Goal: Find contact information: Find contact information

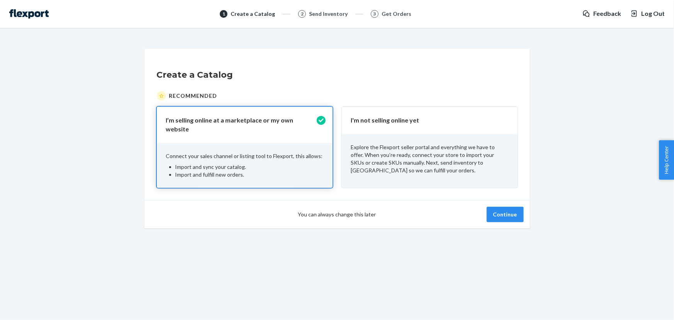
click at [445, 122] on p "I'm not selling online yet" at bounding box center [425, 120] width 148 height 9
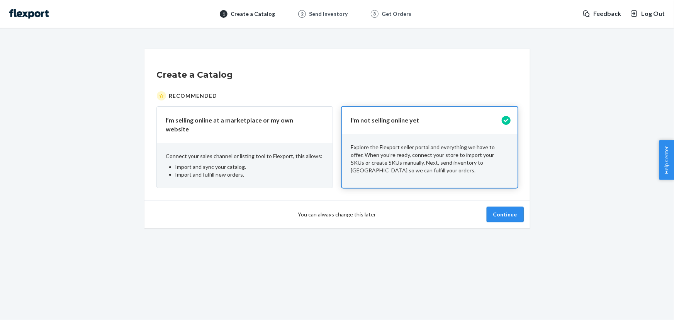
click at [492, 207] on button "Continue" at bounding box center [504, 214] width 37 height 15
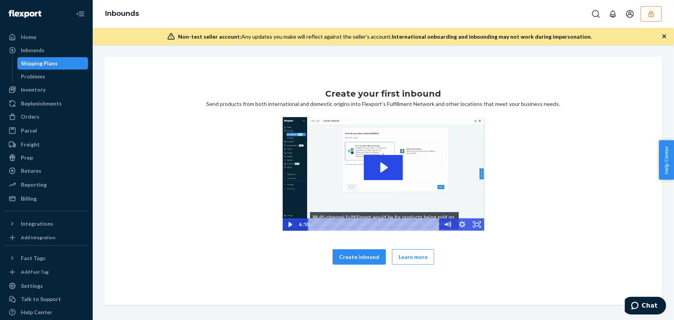
click at [652, 13] on icon "button" at bounding box center [650, 13] width 5 height 7
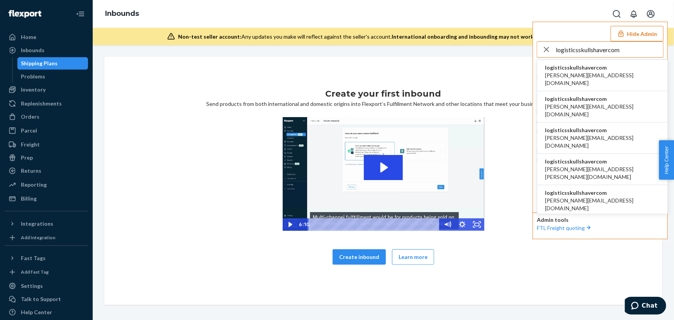
type input "logisticsskullshavercom"
click at [611, 70] on li "logisticsskullshavercom [PERSON_NAME][EMAIL_ADDRESS][DOMAIN_NAME]" at bounding box center [602, 75] width 130 height 31
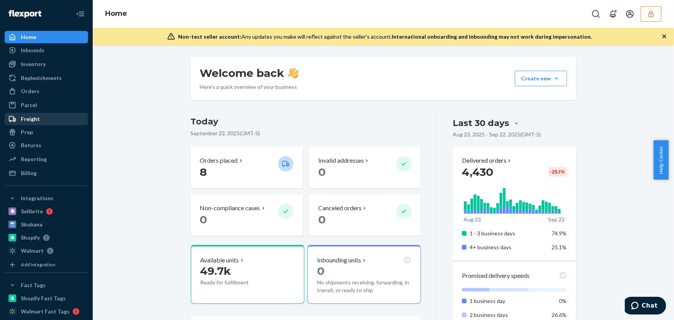
click at [39, 121] on div "Freight" at bounding box center [46, 119] width 82 height 11
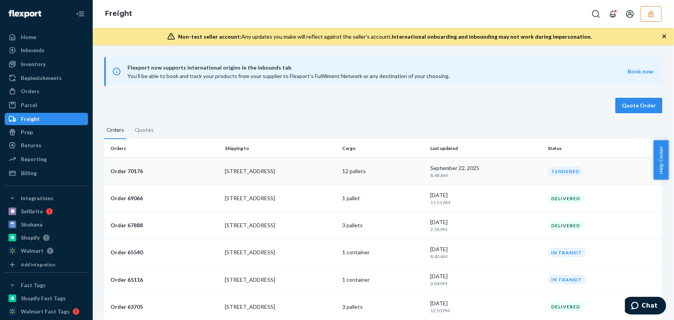
click at [310, 170] on p "[STREET_ADDRESS]" at bounding box center [280, 171] width 111 height 8
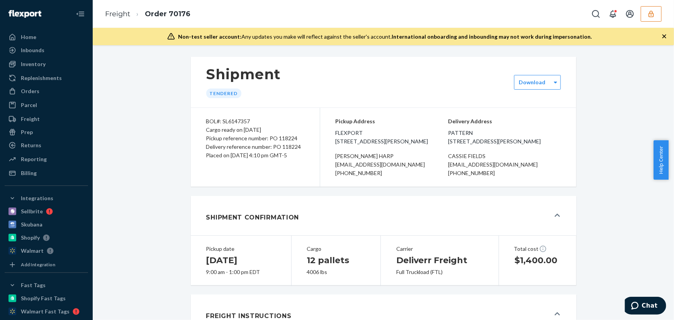
scroll to position [73, 0]
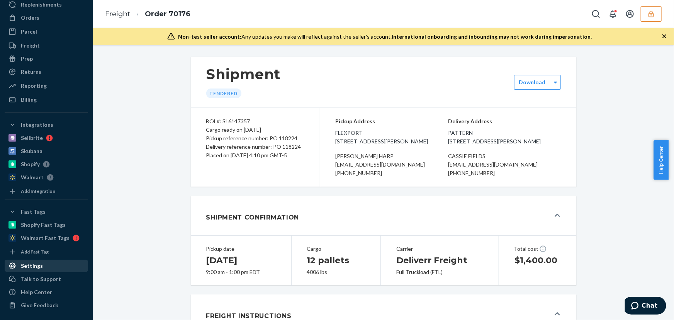
click at [45, 267] on div "Settings" at bounding box center [46, 265] width 82 height 11
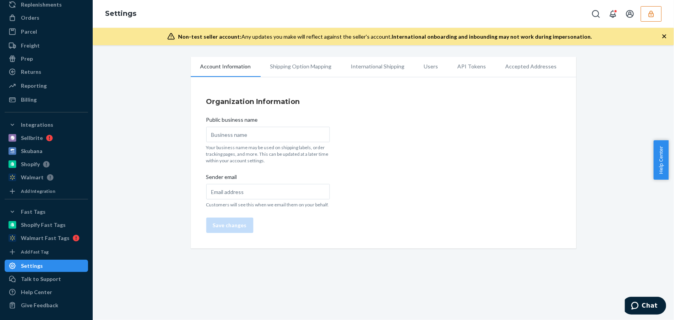
type input "Skull [PERSON_NAME]"
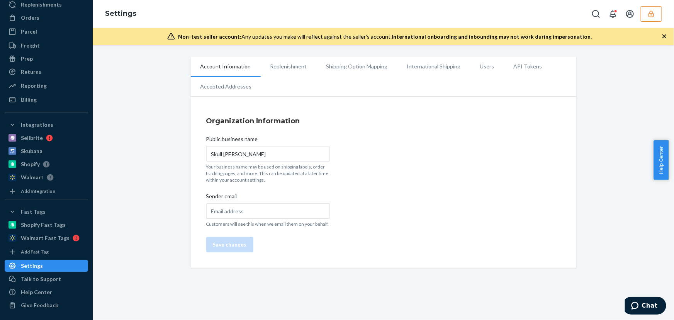
click at [481, 69] on li "Users" at bounding box center [487, 66] width 34 height 19
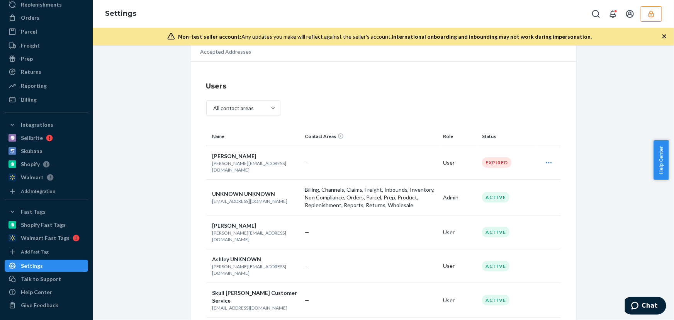
scroll to position [70, 0]
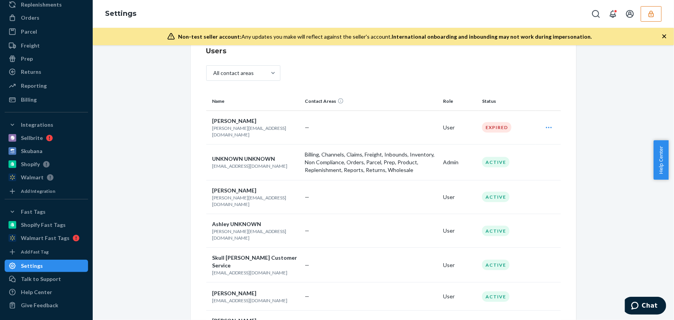
click at [233, 163] on p "[EMAIL_ADDRESS][DOMAIN_NAME]" at bounding box center [255, 166] width 86 height 7
copy p "[EMAIL_ADDRESS][DOMAIN_NAME]"
click at [247, 194] on p "[PERSON_NAME][EMAIL_ADDRESS][DOMAIN_NAME]" at bounding box center [255, 200] width 86 height 13
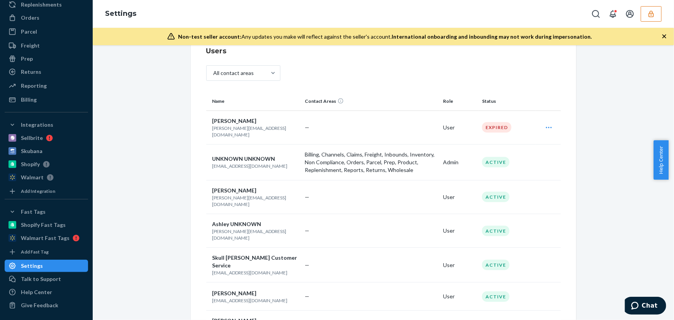
click at [247, 194] on p "[PERSON_NAME][EMAIL_ADDRESS][DOMAIN_NAME]" at bounding box center [255, 200] width 86 height 13
click at [245, 228] on p "[PERSON_NAME][EMAIL_ADDRESS][DOMAIN_NAME]" at bounding box center [255, 234] width 86 height 13
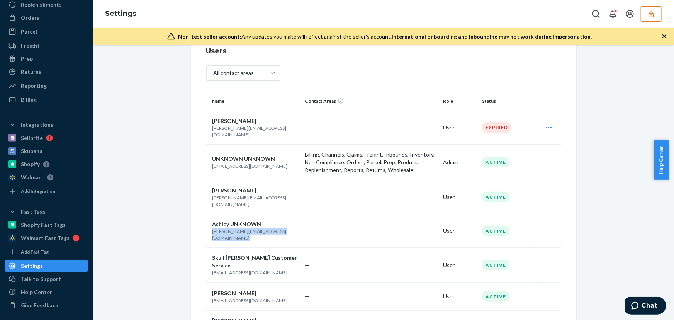
click at [245, 228] on p "[PERSON_NAME][EMAIL_ADDRESS][DOMAIN_NAME]" at bounding box center [255, 234] width 86 height 13
copy p "[PERSON_NAME][EMAIL_ADDRESS][DOMAIN_NAME]"
